Goal: Find specific page/section: Find specific page/section

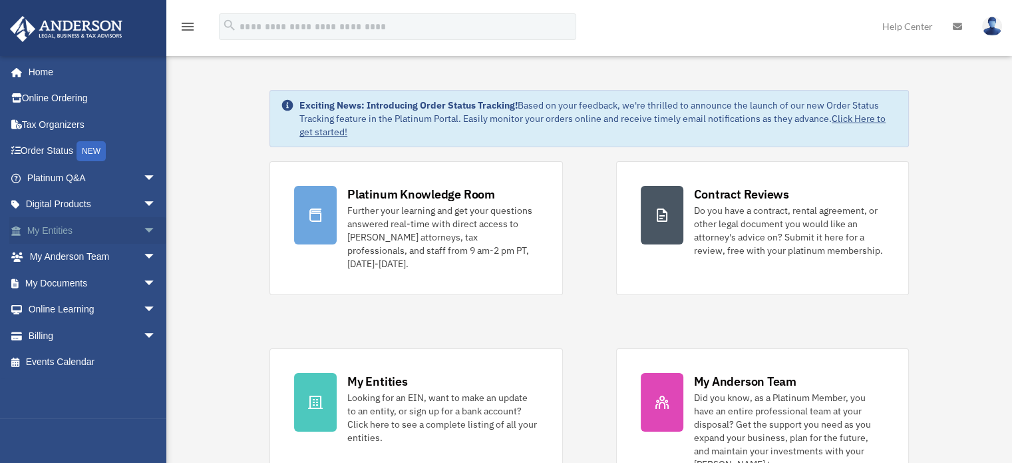
click at [102, 229] on link "My Entities arrow_drop_down" at bounding box center [92, 230] width 167 height 27
click at [143, 234] on span "arrow_drop_down" at bounding box center [156, 230] width 27 height 27
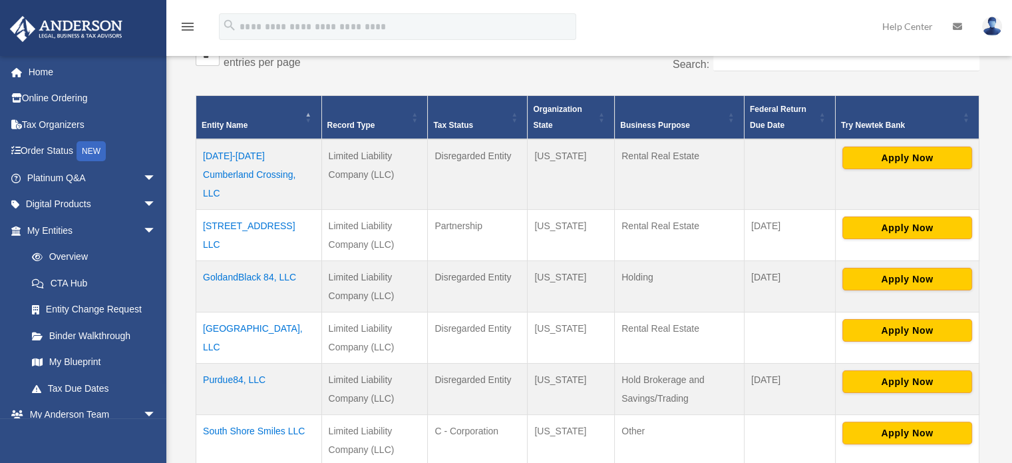
scroll to position [266, 0]
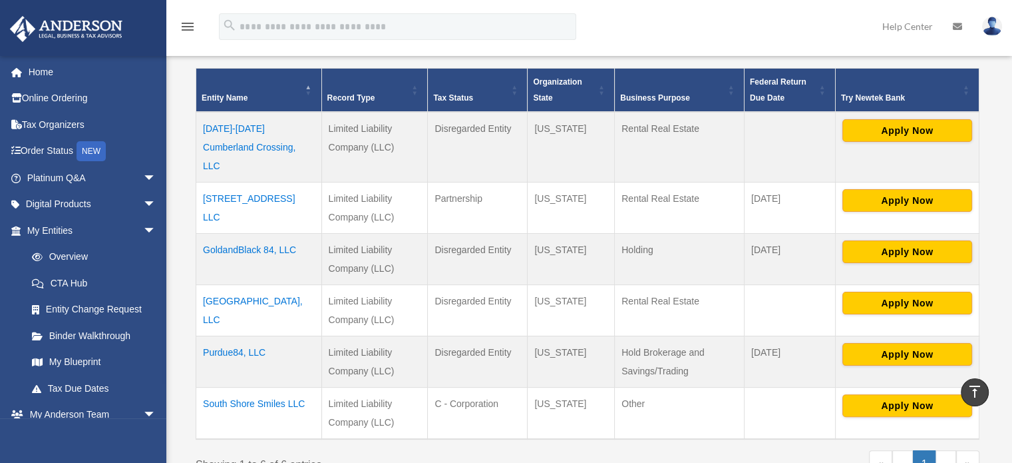
click at [220, 335] on td "Purdue84, LLC" at bounding box center [259, 360] width 126 height 51
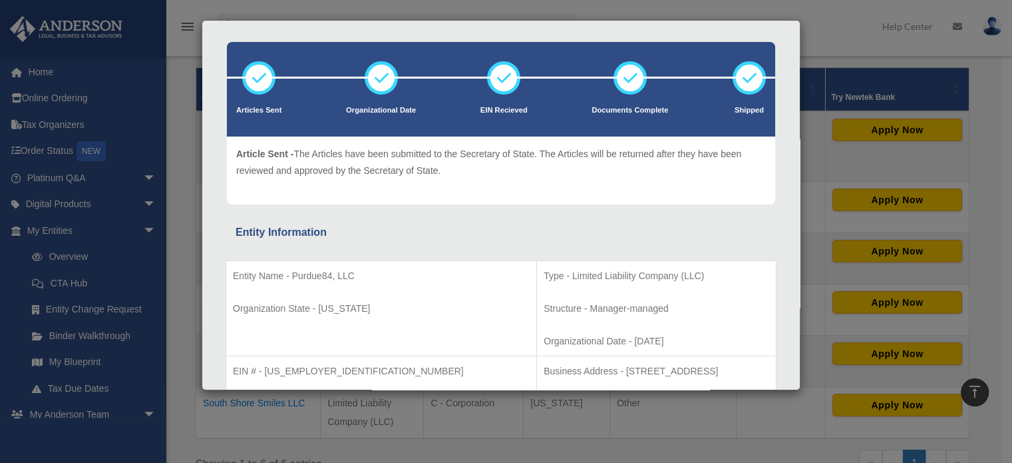
scroll to position [133, 0]
